Goal: Check status

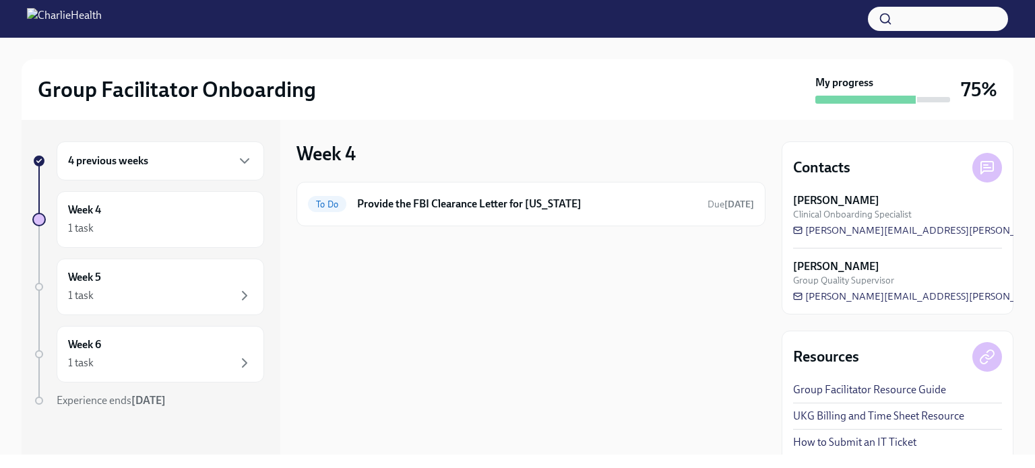
click at [155, 168] on div "4 previous weeks" at bounding box center [160, 161] width 185 height 16
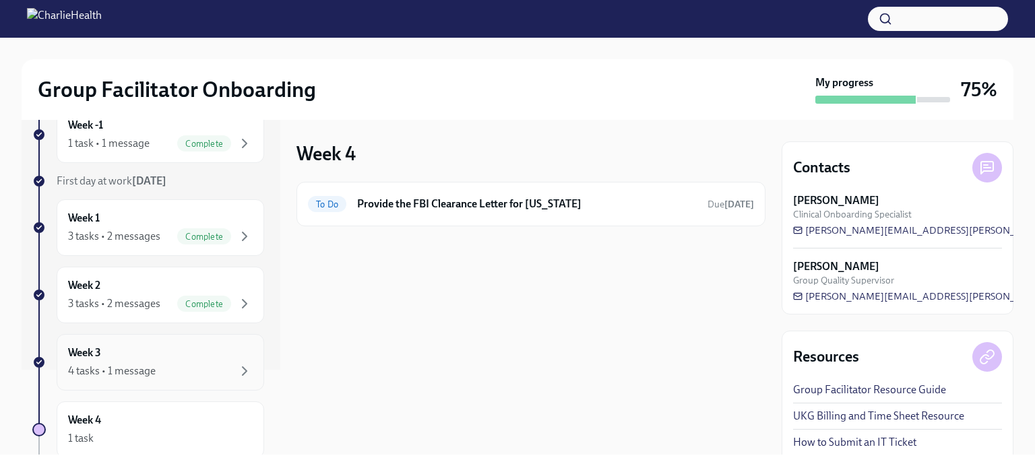
scroll to position [90, 0]
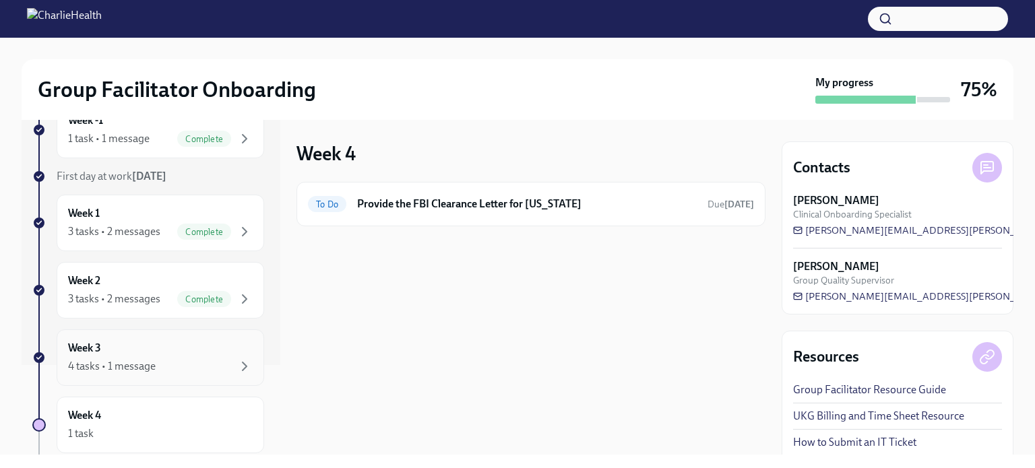
click at [189, 366] on div "4 tasks • 1 message" at bounding box center [160, 366] width 185 height 16
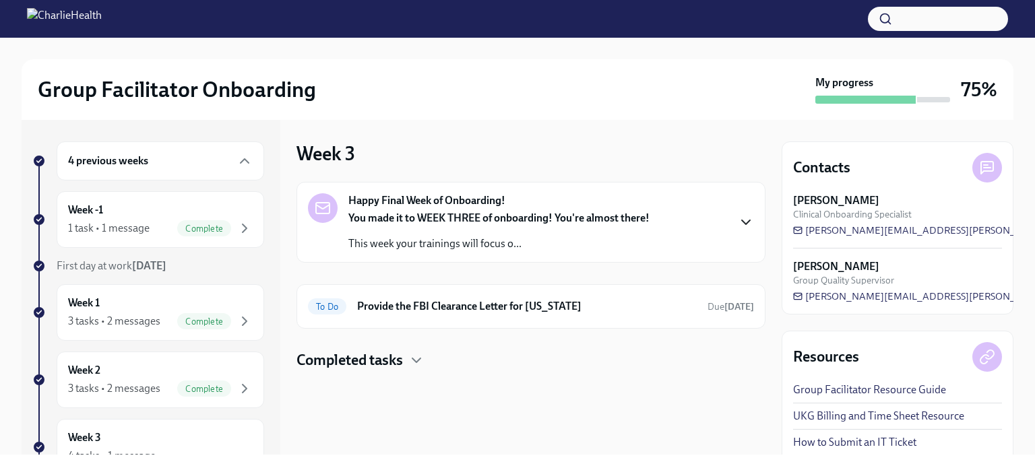
click at [746, 228] on icon "button" at bounding box center [746, 222] width 16 height 16
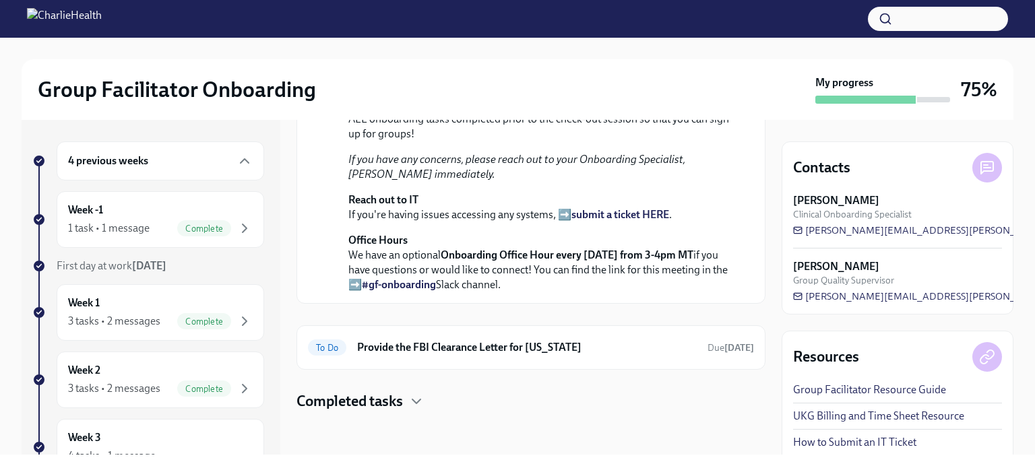
scroll to position [485, 0]
click at [408, 405] on div "Completed tasks" at bounding box center [530, 401] width 469 height 20
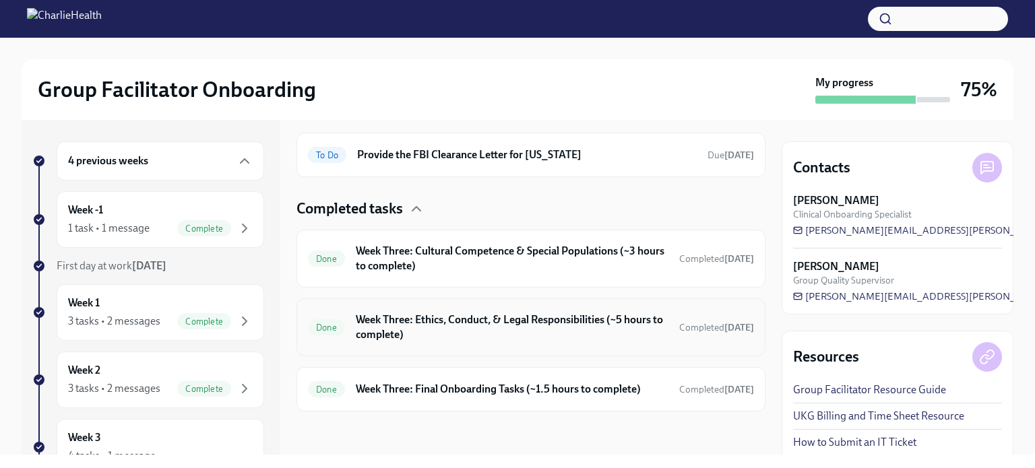
scroll to position [677, 0]
click at [639, 250] on h6 "Week Three: Cultural Competence & Special Populations (~3 hours to complete)" at bounding box center [512, 259] width 313 height 30
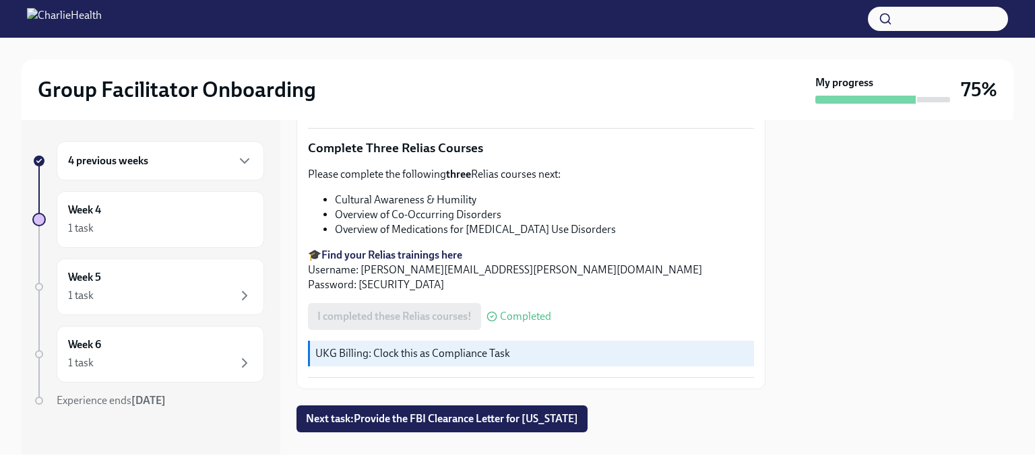
scroll to position [1126, 0]
